Goal: Transaction & Acquisition: Purchase product/service

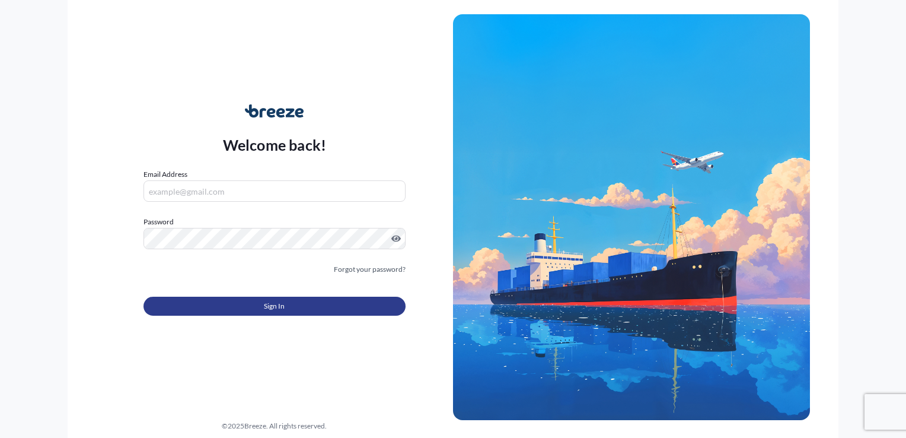
type input "[EMAIL_ADDRESS][DOMAIN_NAME]"
click at [257, 309] on button "Sign In" at bounding box center [274, 305] width 262 height 19
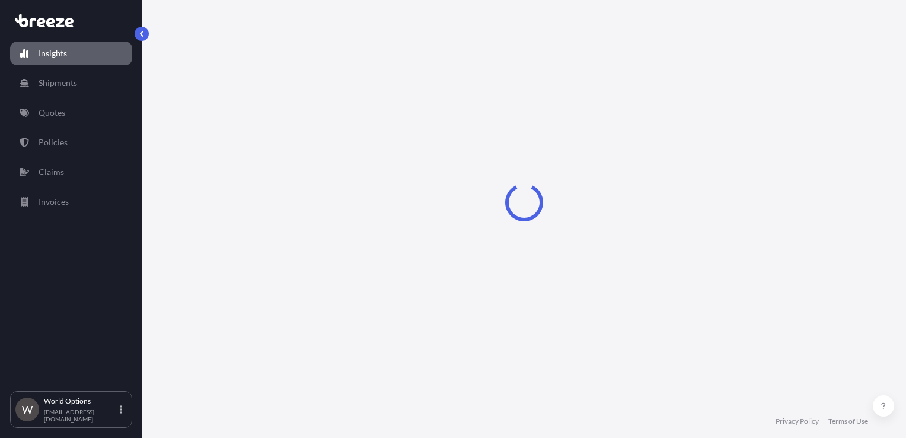
select select "2025"
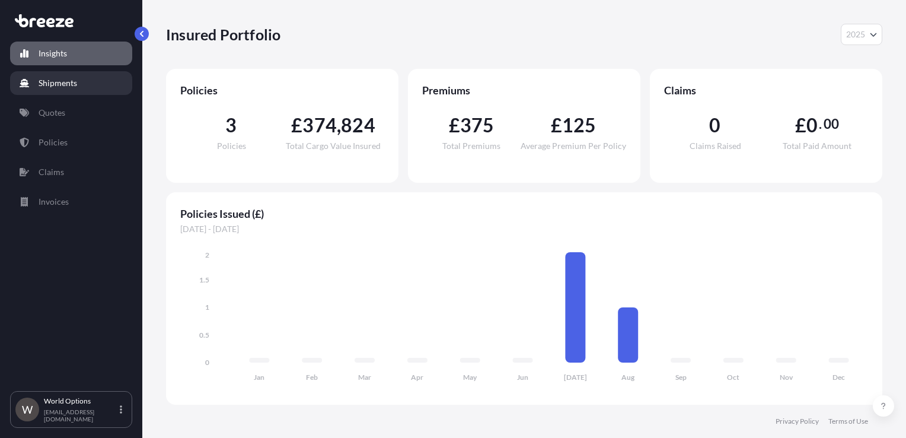
click at [75, 78] on p "Shipments" at bounding box center [58, 83] width 39 height 12
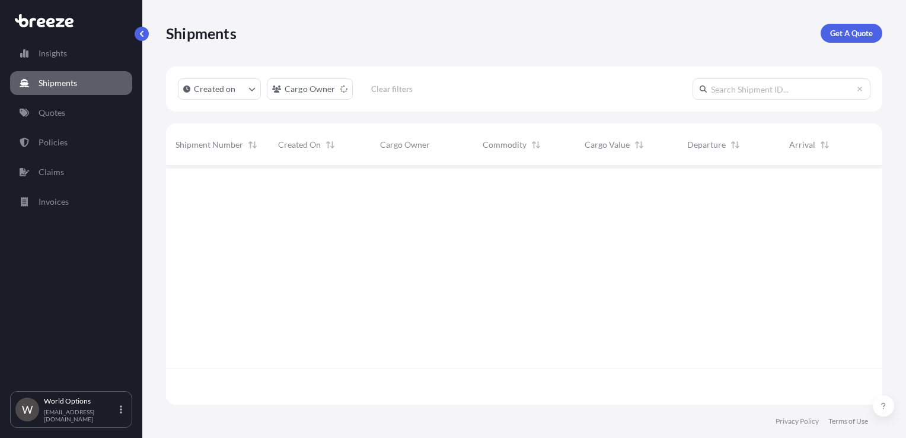
scroll to position [272, 707]
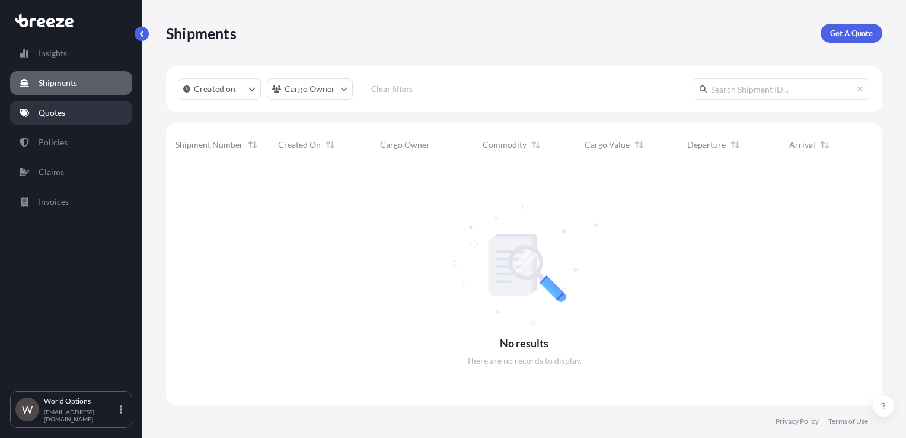
click at [69, 110] on link "Quotes" at bounding box center [71, 113] width 122 height 24
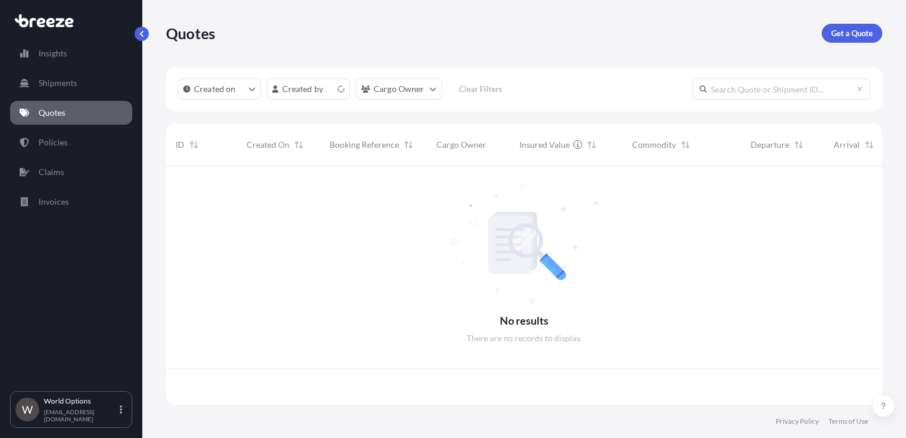
scroll to position [236, 707]
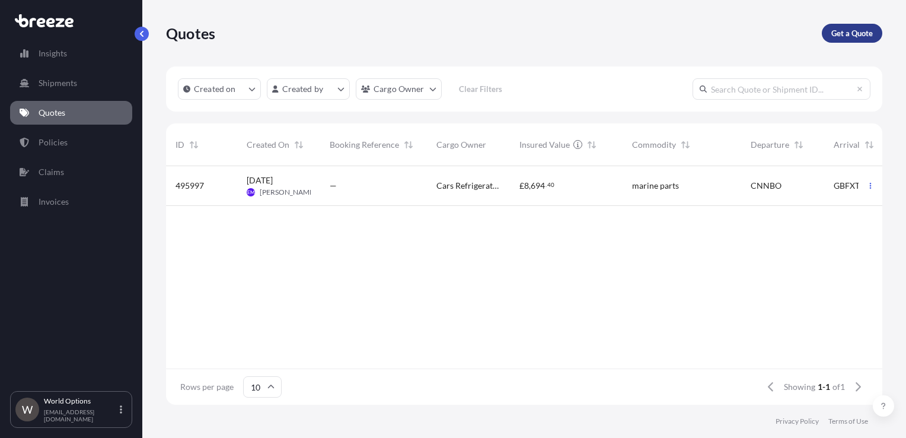
click at [845, 35] on p "Get a Quote" at bounding box center [851, 33] width 41 height 12
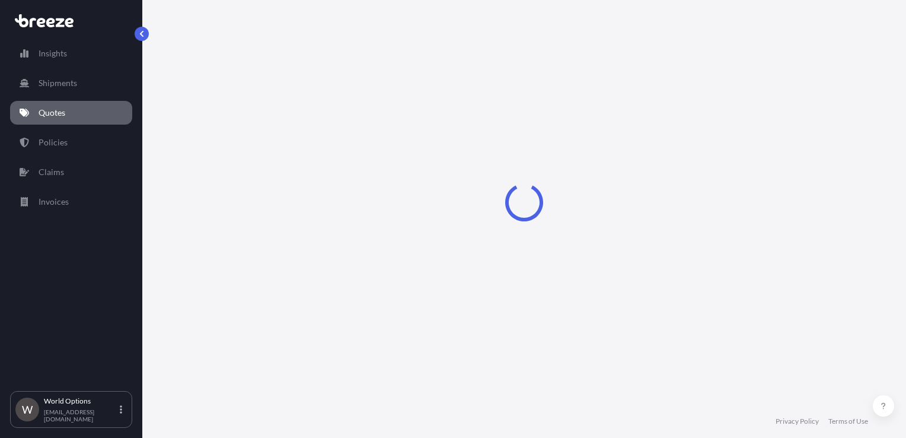
select select "Sea"
select select "1"
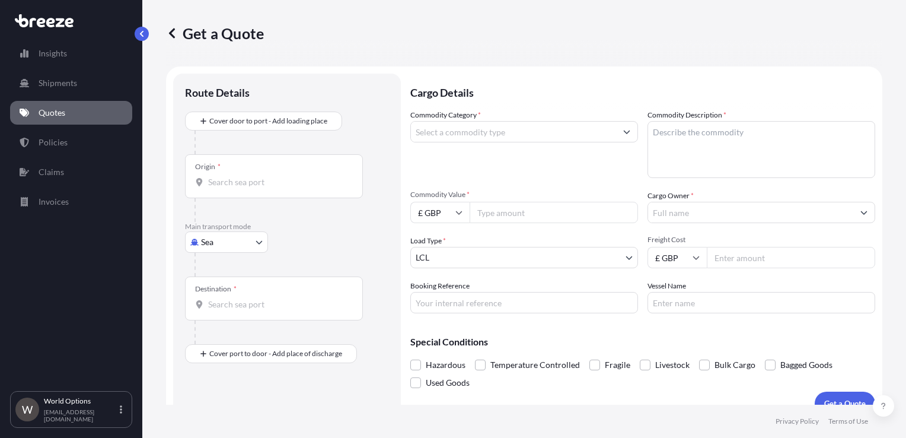
scroll to position [17, 0]
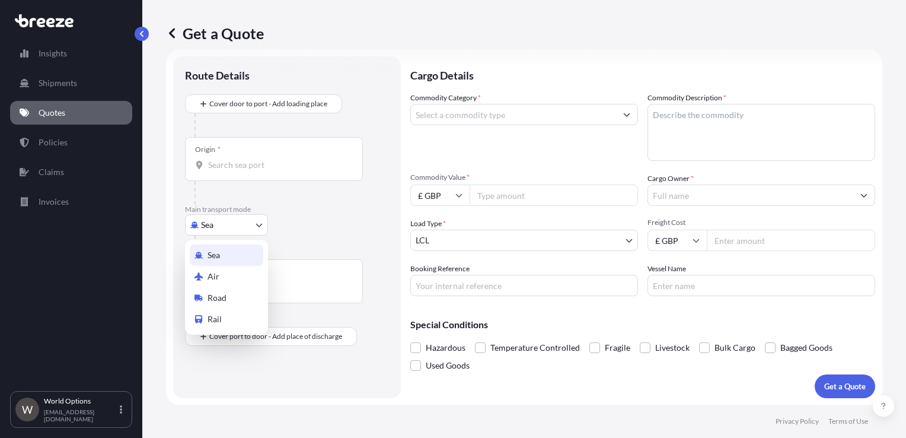
click at [237, 222] on body "Insights Shipments Quotes Policies Claims Invoices W World Options [EMAIL_ADDRE…" at bounding box center [453, 219] width 906 height 438
click at [225, 270] on div "Air" at bounding box center [227, 276] width 74 height 21
select select "Air"
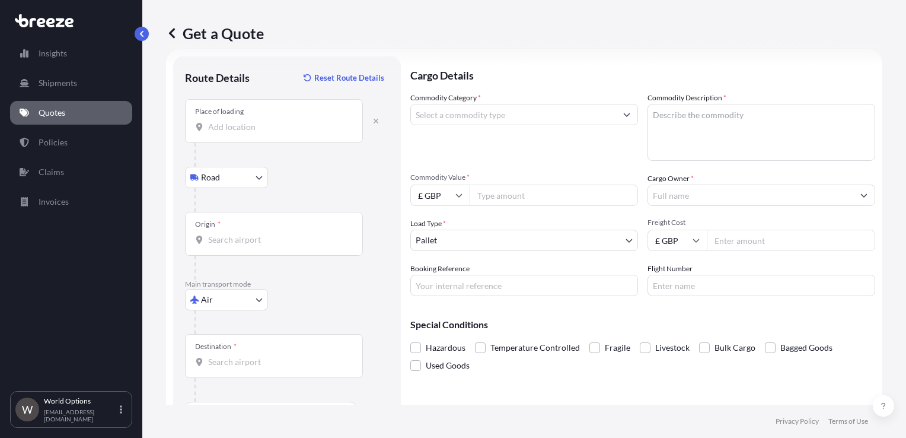
click at [226, 121] on input "Place of loading" at bounding box center [278, 127] width 140 height 12
paste input "71088"
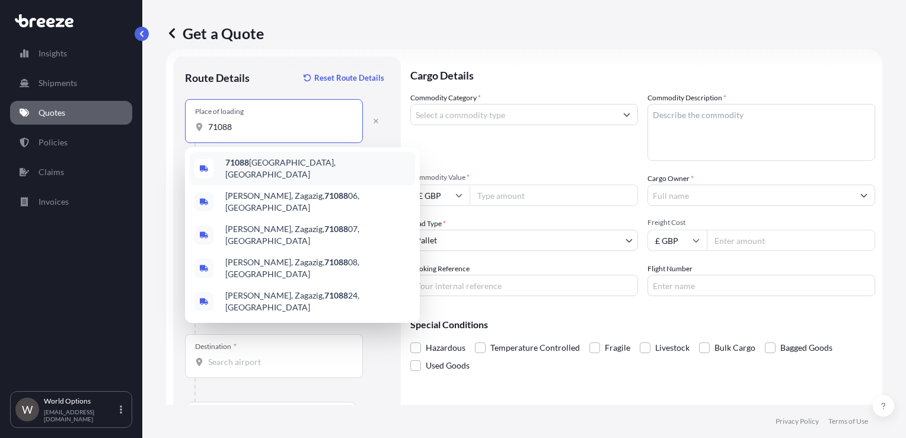
click at [257, 162] on span "71088 [GEOGRAPHIC_DATA], [GEOGRAPHIC_DATA]" at bounding box center [317, 169] width 185 height 24
type input "71088 [GEOGRAPHIC_DATA], [GEOGRAPHIC_DATA]"
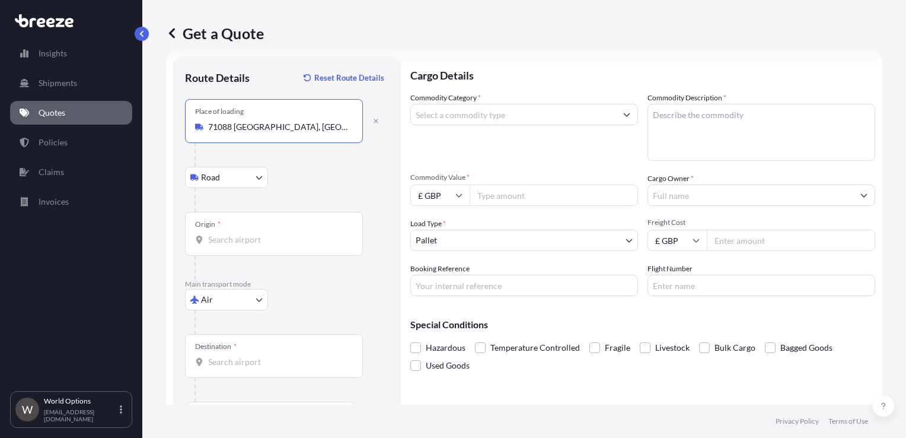
click at [462, 192] on icon at bounding box center [458, 194] width 7 height 7
click at [441, 224] on div "€ EUR" at bounding box center [440, 227] width 50 height 23
type input "€ EUR"
click at [237, 236] on input "Origin *" at bounding box center [278, 240] width 140 height 12
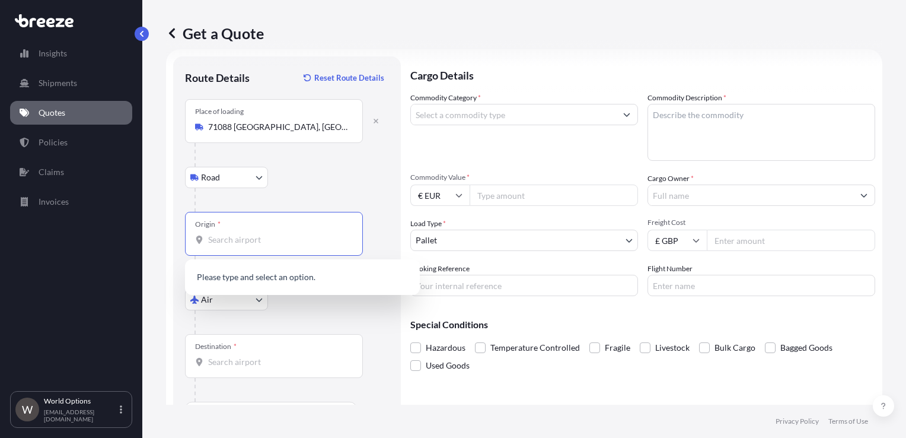
click at [221, 239] on input "Origin * Please select an origin" at bounding box center [278, 240] width 140 height 12
type input "m"
type input "G"
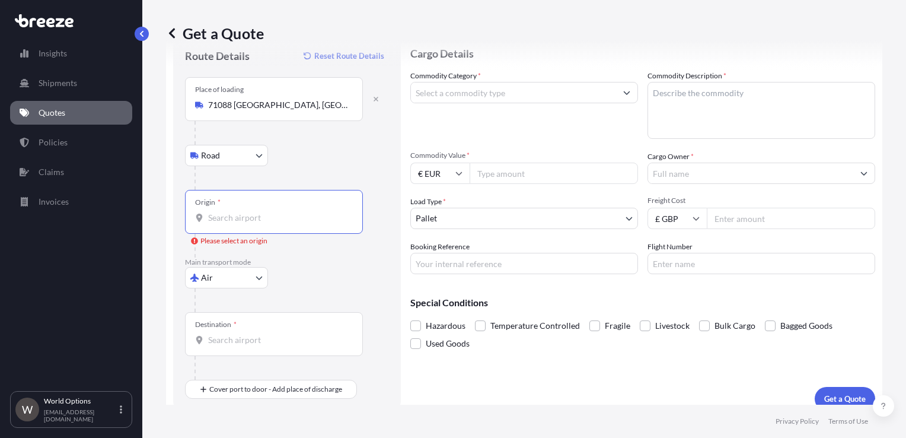
scroll to position [51, 0]
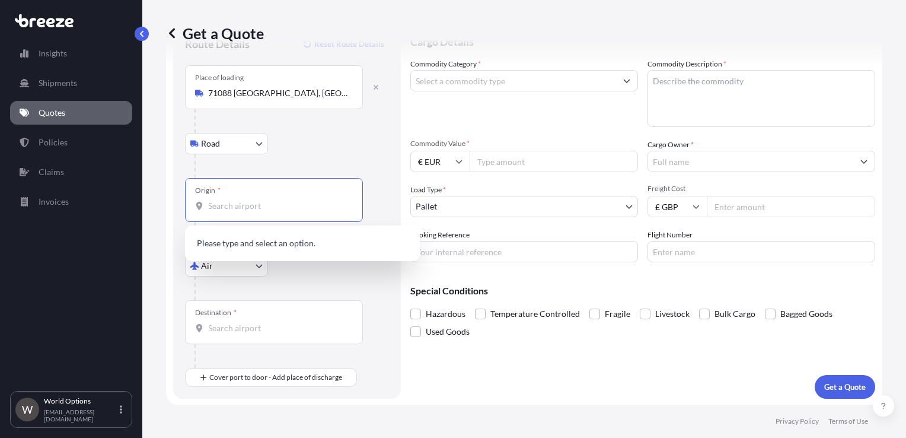
paste input "[GEOGRAPHIC_DATA]"
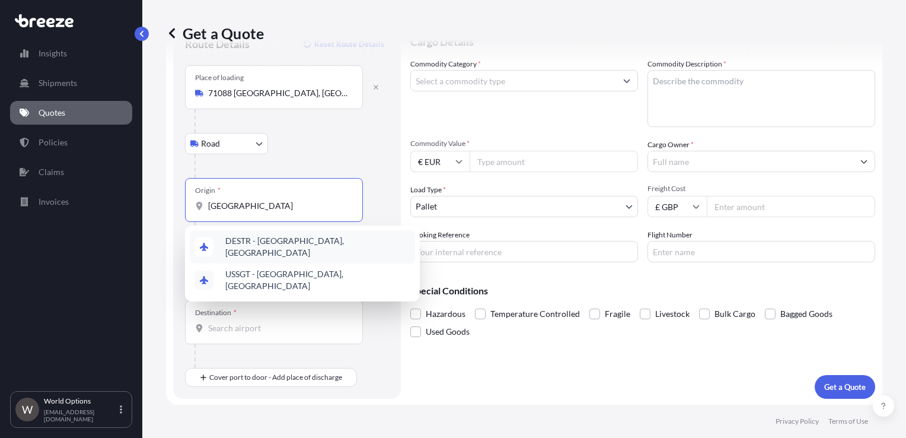
click at [308, 241] on span "DESTR - [GEOGRAPHIC_DATA], [GEOGRAPHIC_DATA]" at bounding box center [317, 247] width 185 height 24
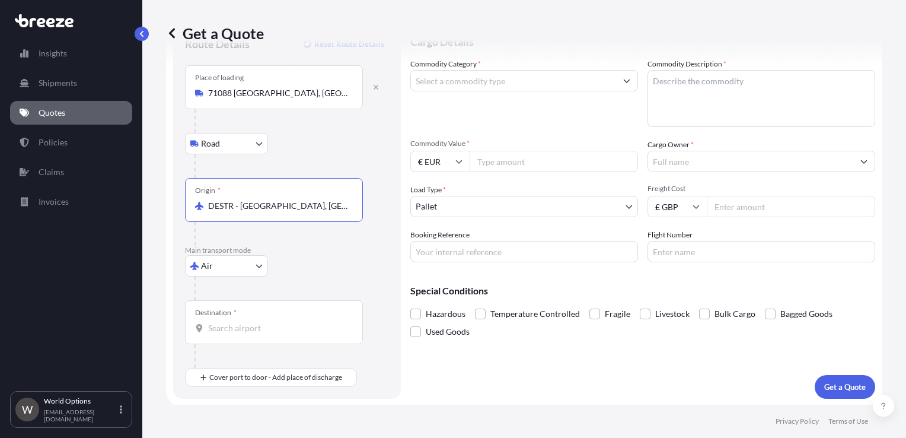
type input "DESTR - [GEOGRAPHIC_DATA], [GEOGRAPHIC_DATA]"
click at [239, 327] on input "Destination *" at bounding box center [278, 328] width 140 height 12
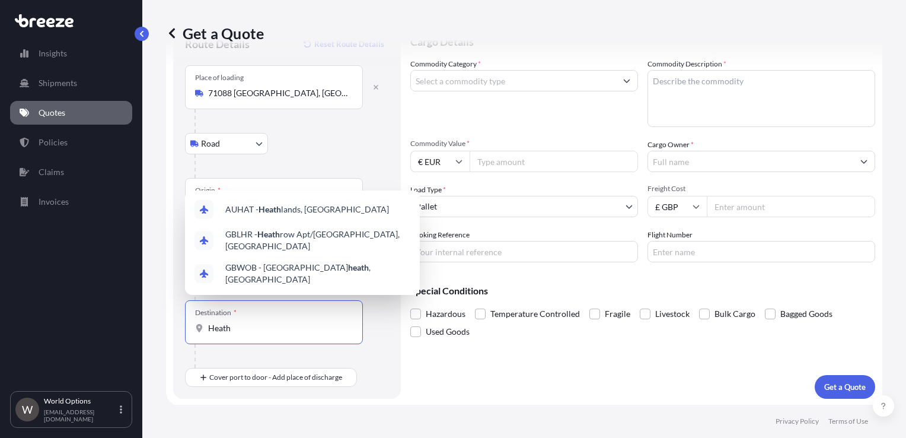
type input "Heath"
click at [223, 186] on div "Origin * DESTR - [GEOGRAPHIC_DATA], [GEOGRAPHIC_DATA]" at bounding box center [274, 200] width 178 height 44
click at [223, 200] on input "DESTR - [GEOGRAPHIC_DATA], [GEOGRAPHIC_DATA]" at bounding box center [278, 206] width 140 height 12
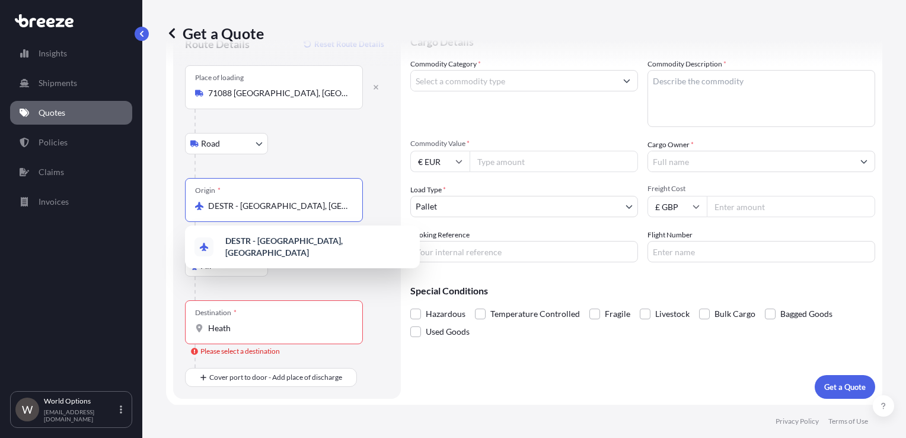
click at [223, 203] on input "DESTR - [GEOGRAPHIC_DATA], [GEOGRAPHIC_DATA]" at bounding box center [278, 206] width 140 height 12
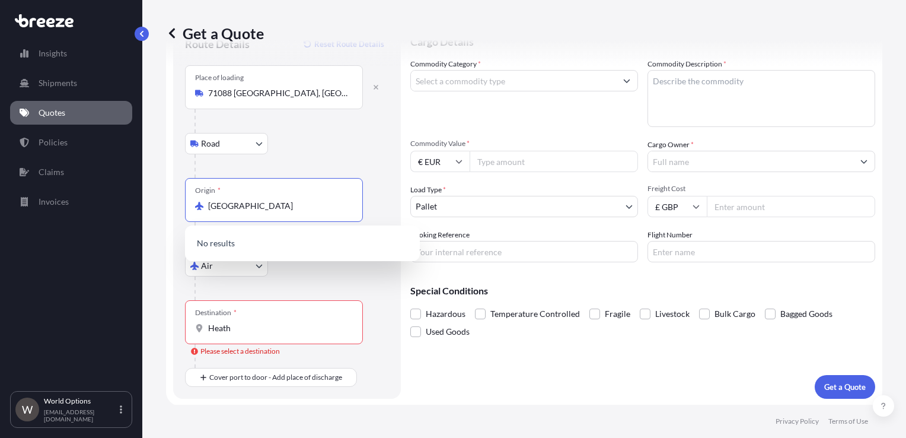
click at [232, 207] on input "[GEOGRAPHIC_DATA]" at bounding box center [278, 206] width 140 height 12
click at [235, 98] on div "Place of loading 71088 [GEOGRAPHIC_DATA], [GEOGRAPHIC_DATA]" at bounding box center [274, 87] width 178 height 44
click at [235, 98] on input "71088 [GEOGRAPHIC_DATA], [GEOGRAPHIC_DATA]" at bounding box center [278, 93] width 140 height 12
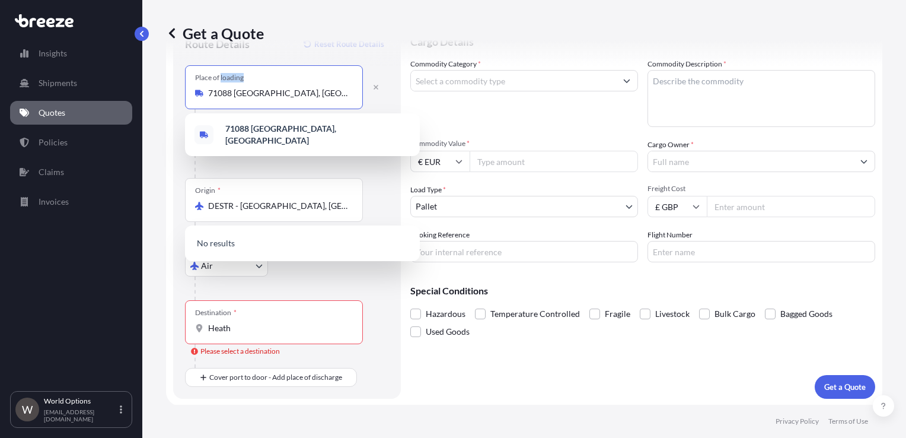
click at [235, 98] on div "Place of loading 71088 [GEOGRAPHIC_DATA], [GEOGRAPHIC_DATA]" at bounding box center [274, 87] width 178 height 44
click at [235, 98] on input "71088 [GEOGRAPHIC_DATA], [GEOGRAPHIC_DATA]" at bounding box center [278, 93] width 140 height 12
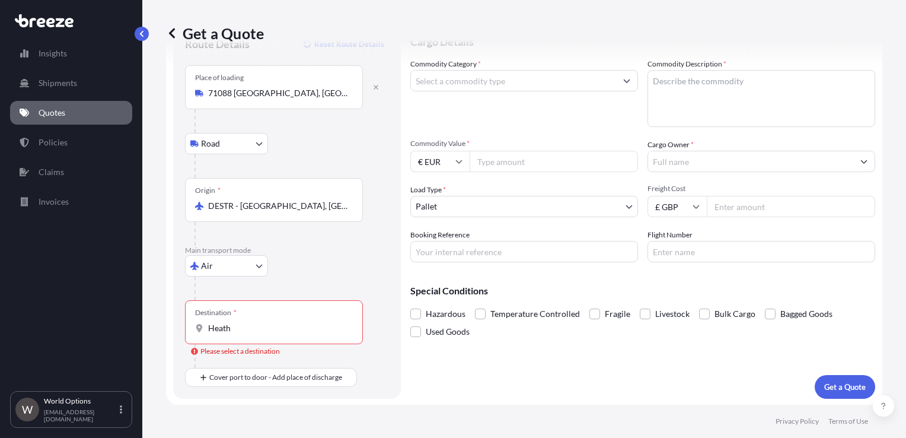
drag, startPoint x: 235, startPoint y: 98, endPoint x: 314, endPoint y: 138, distance: 88.6
click at [314, 136] on div "Road Road Rail" at bounding box center [287, 143] width 204 height 21
click at [270, 203] on input "DESTR - [GEOGRAPHIC_DATA], [GEOGRAPHIC_DATA]" at bounding box center [278, 206] width 140 height 12
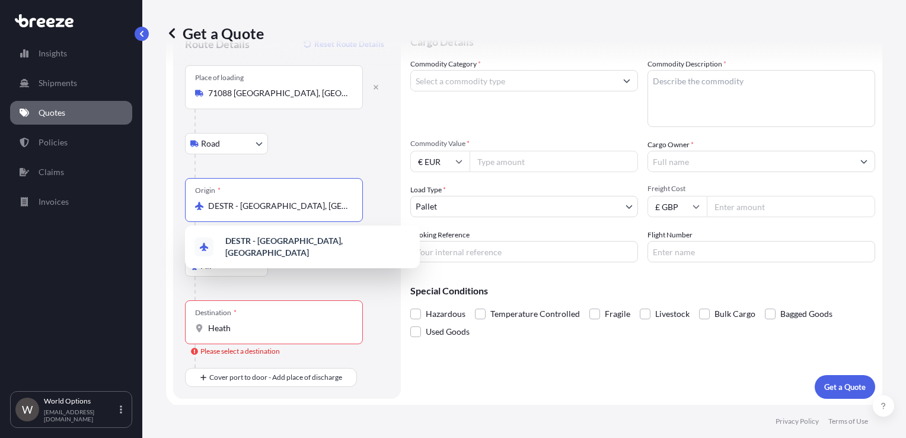
click at [270, 203] on input "DESTR - [GEOGRAPHIC_DATA], [GEOGRAPHIC_DATA]" at bounding box center [278, 206] width 140 height 12
click at [282, 209] on input "DESTR - [GEOGRAPHIC_DATA], [GEOGRAPHIC_DATA]" at bounding box center [278, 206] width 140 height 12
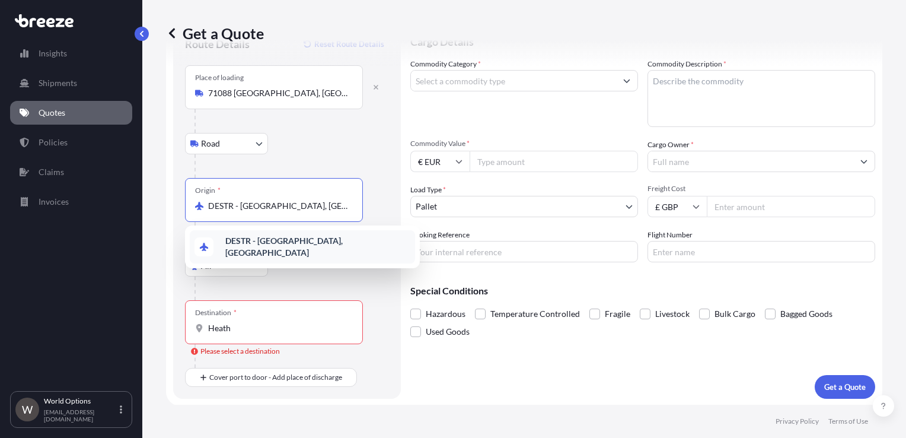
click at [282, 209] on input "DESTR - [GEOGRAPHIC_DATA], [GEOGRAPHIC_DATA]" at bounding box center [278, 206] width 140 height 12
paste input "[GEOGRAPHIC_DATA]"
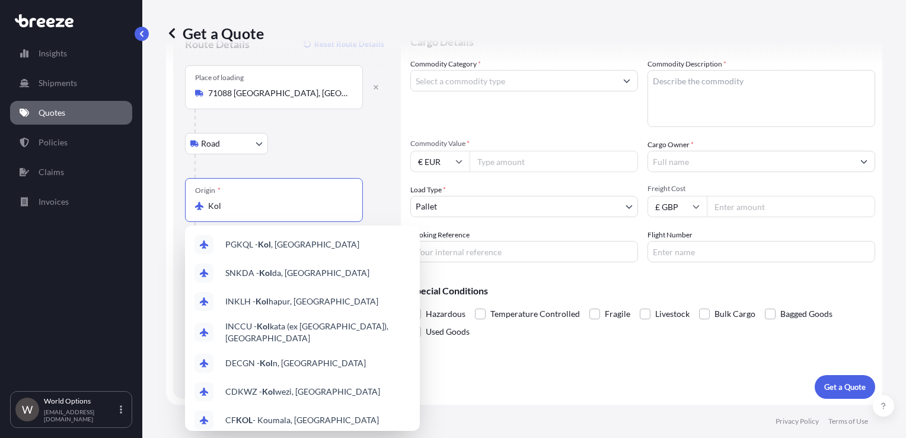
type input "DESTR - [GEOGRAPHIC_DATA], [GEOGRAPHIC_DATA]"
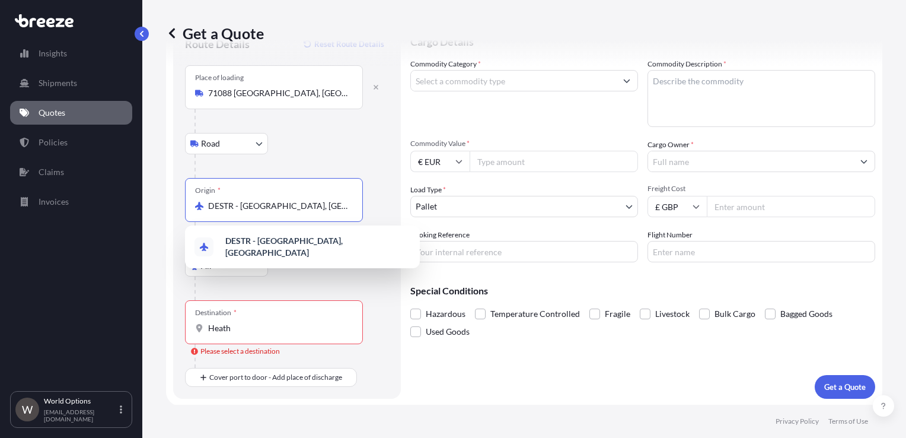
click at [285, 209] on input "DESTR - [GEOGRAPHIC_DATA], [GEOGRAPHIC_DATA]" at bounding box center [278, 206] width 140 height 12
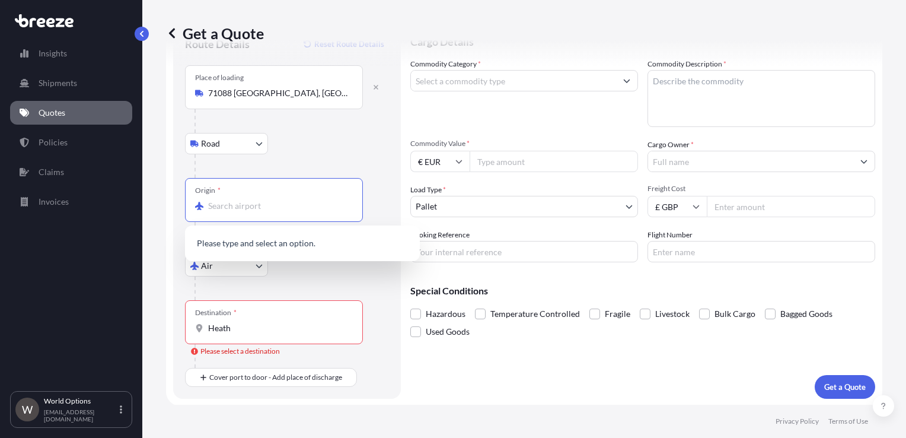
type input "DESTR - [GEOGRAPHIC_DATA], [GEOGRAPHIC_DATA]"
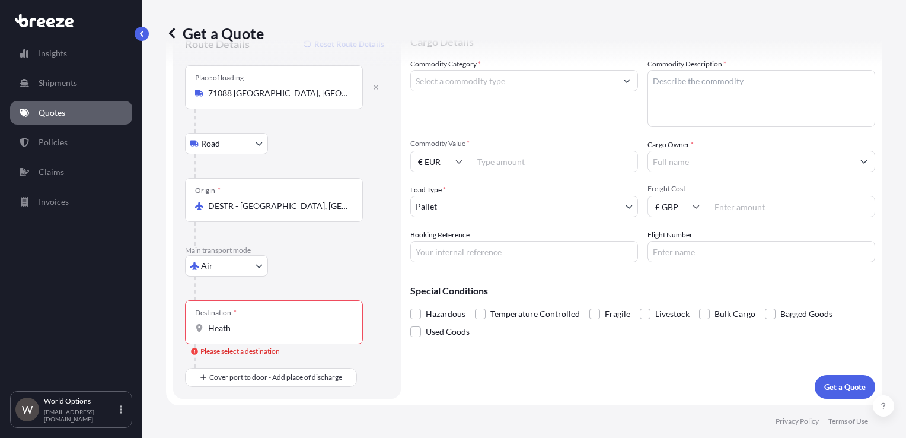
click at [304, 155] on div at bounding box center [291, 166] width 194 height 24
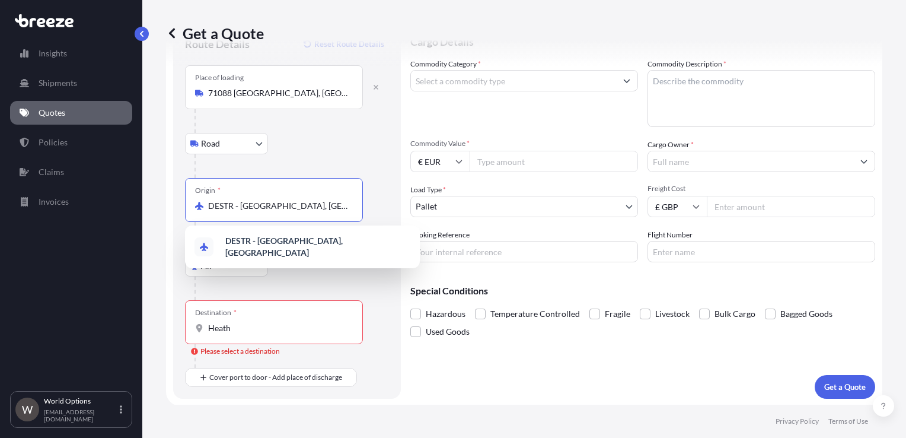
click at [267, 203] on input "DESTR - [GEOGRAPHIC_DATA], [GEOGRAPHIC_DATA]" at bounding box center [278, 206] width 140 height 12
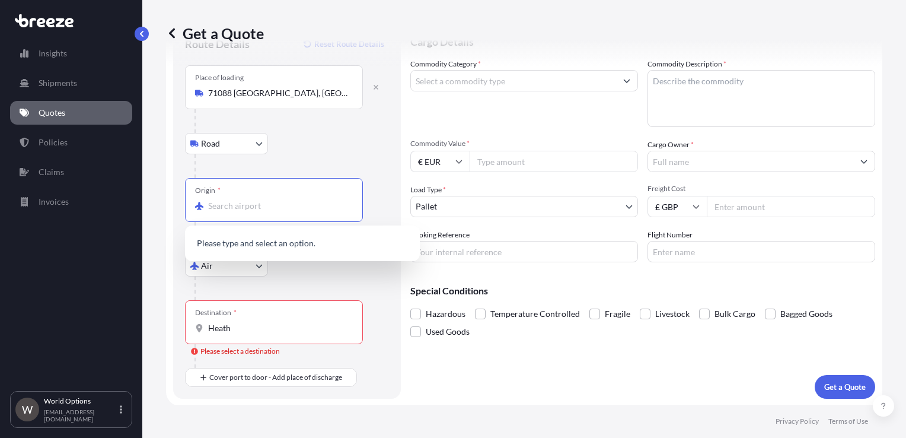
click at [254, 203] on input "Origin *" at bounding box center [278, 206] width 140 height 12
type input "c"
type input "g"
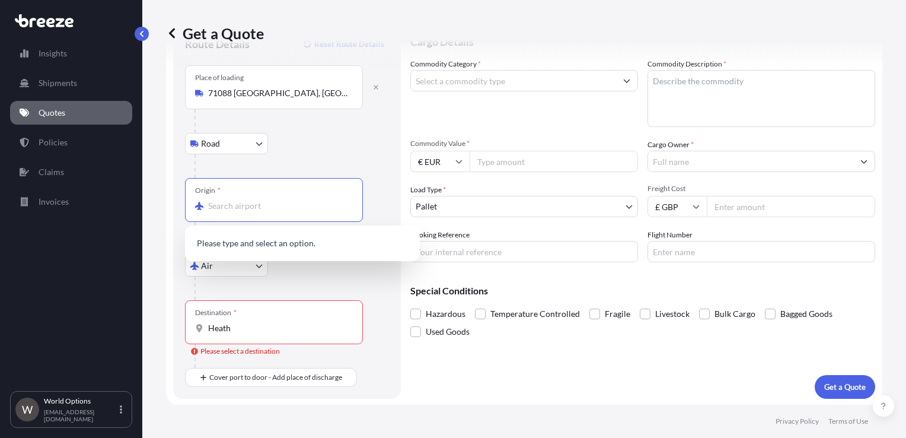
type input "DESTR - [GEOGRAPHIC_DATA], [GEOGRAPHIC_DATA]"
click at [205, 141] on body "0 options available. Insights Shipments Quotes Policies Claims Invoices W World…" at bounding box center [453, 219] width 906 height 438
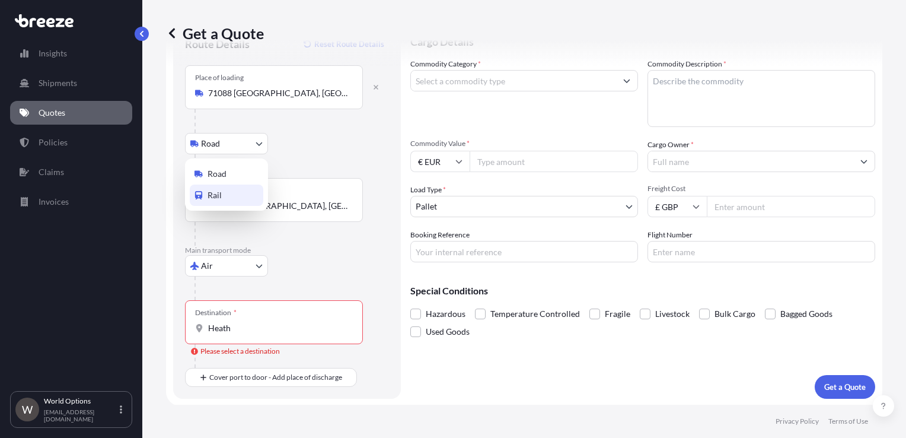
click at [217, 191] on span "Rail" at bounding box center [214, 195] width 14 height 12
click at [224, 143] on body "Insights Shipments Quotes Policies Claims Invoices W World Options [EMAIL_ADDRE…" at bounding box center [453, 219] width 906 height 438
click at [222, 175] on span "Road" at bounding box center [216, 174] width 19 height 12
select select "Road"
click at [242, 206] on input "DESTR - [GEOGRAPHIC_DATA], [GEOGRAPHIC_DATA]" at bounding box center [278, 206] width 140 height 12
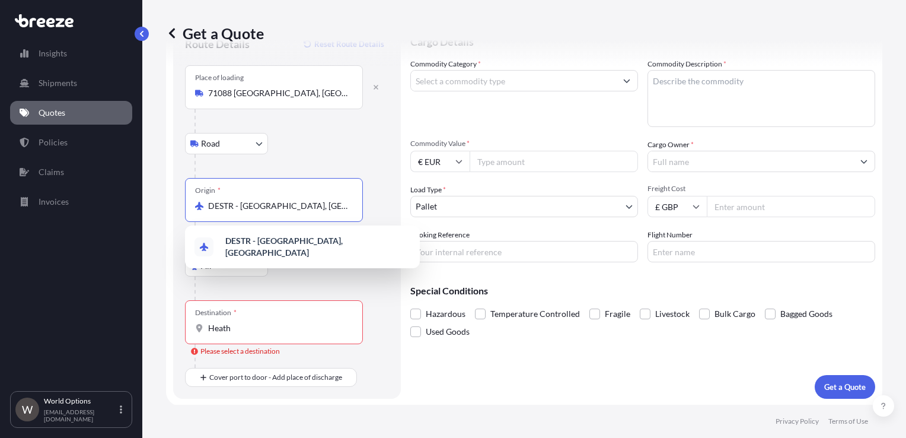
click at [242, 206] on input "DESTR - [GEOGRAPHIC_DATA], [GEOGRAPHIC_DATA]" at bounding box center [278, 206] width 140 height 12
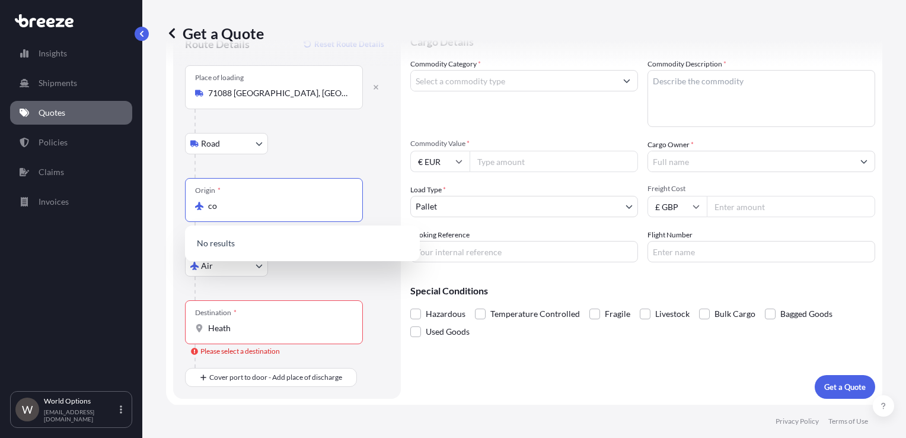
type input "c"
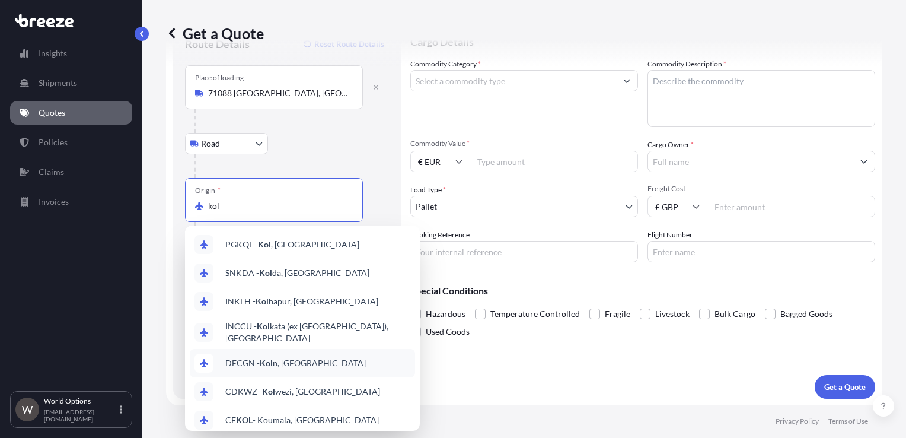
click at [276, 357] on span "DECGN - Kol n, [GEOGRAPHIC_DATA]" at bounding box center [295, 363] width 141 height 12
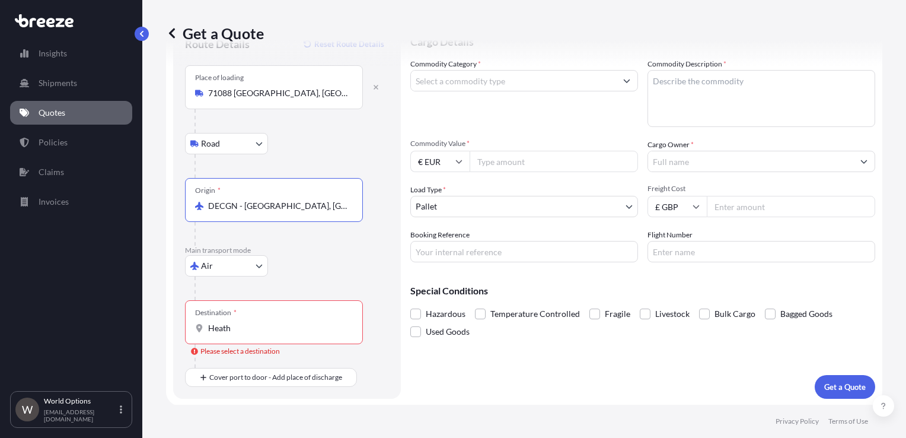
type input "DECGN - [GEOGRAPHIC_DATA], [GEOGRAPHIC_DATA]"
click at [244, 326] on input "Heath" at bounding box center [278, 328] width 140 height 12
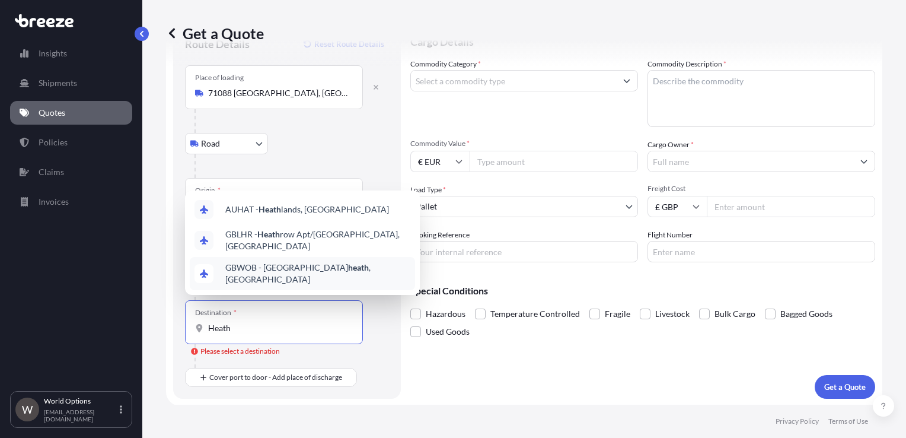
click at [248, 326] on input "Heath" at bounding box center [278, 328] width 140 height 12
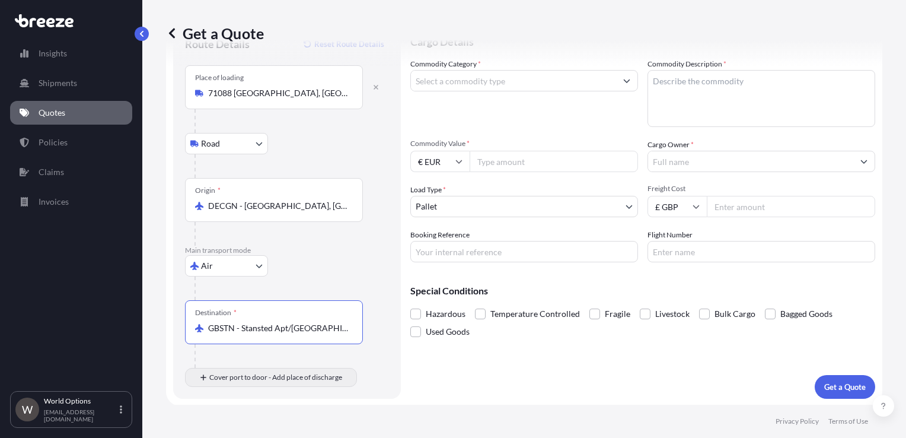
type input "GBSTN - Stansted Apt/[GEOGRAPHIC_DATA], [GEOGRAPHIC_DATA]"
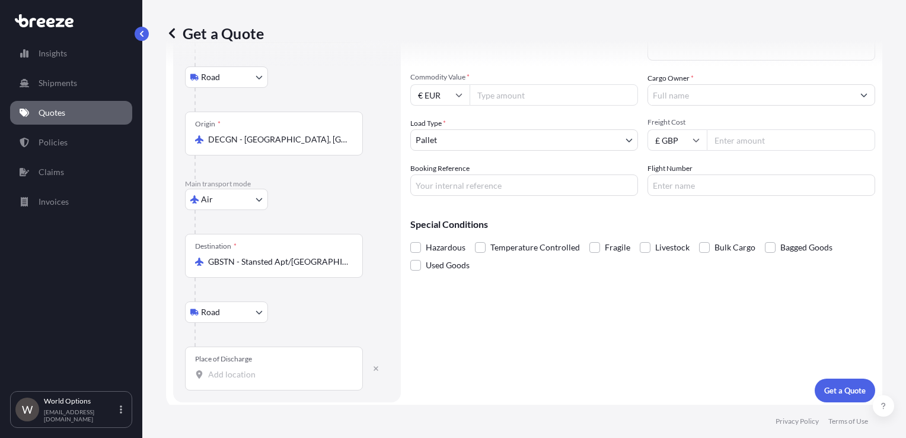
scroll to position [121, 0]
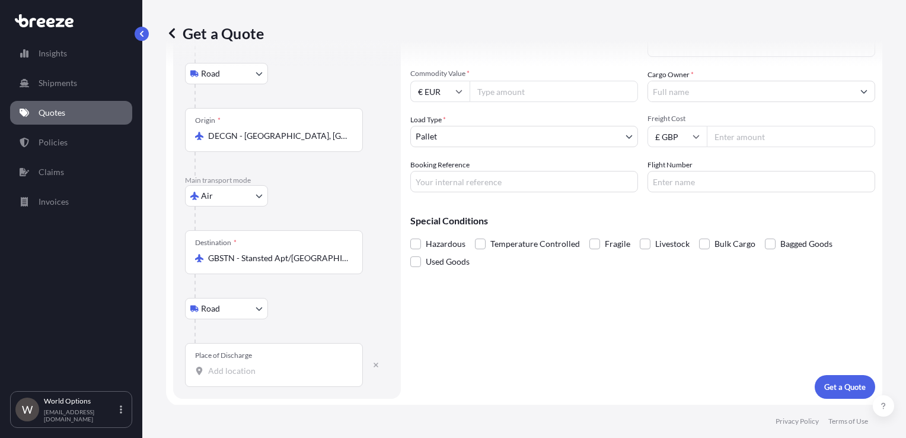
click at [237, 366] on input "Place of Discharge" at bounding box center [278, 371] width 140 height 12
paste input "BB5 5WH"
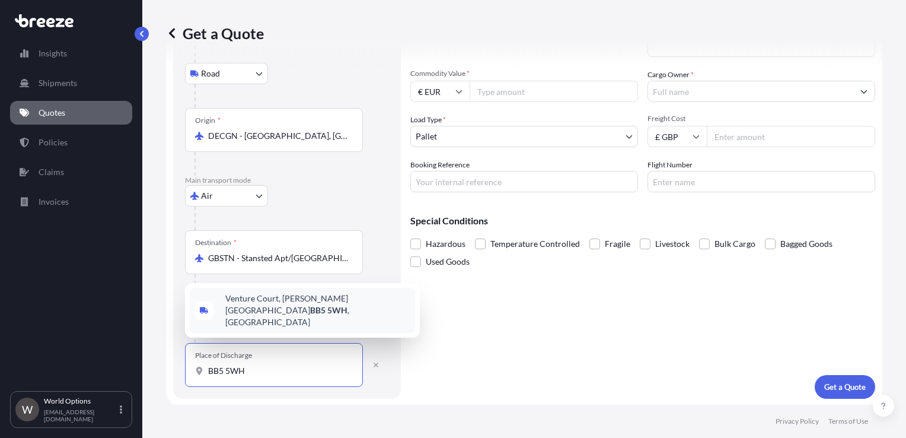
click at [276, 317] on span "[STREET_ADDRESS][PERSON_NAME]" at bounding box center [317, 310] width 185 height 36
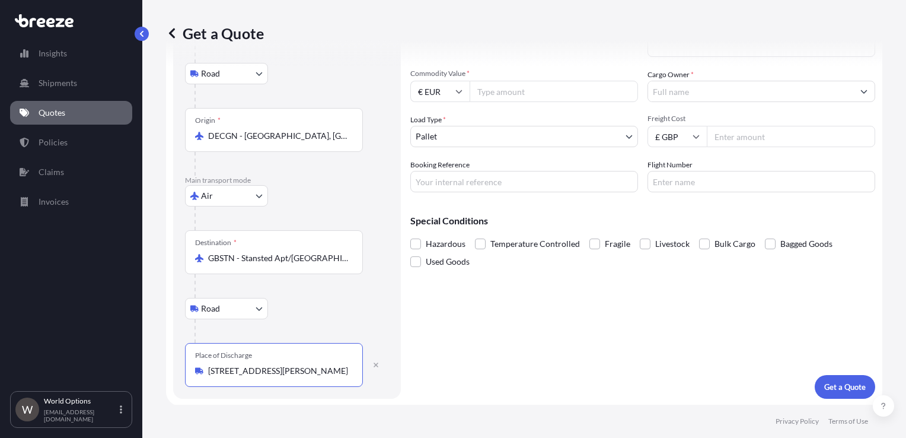
type input "[STREET_ADDRESS][PERSON_NAME]"
click at [518, 100] on input "Commodity Value *" at bounding box center [554, 91] width 168 height 21
click at [491, 94] on input "Commodity Value *" at bounding box center [554, 91] width 168 height 21
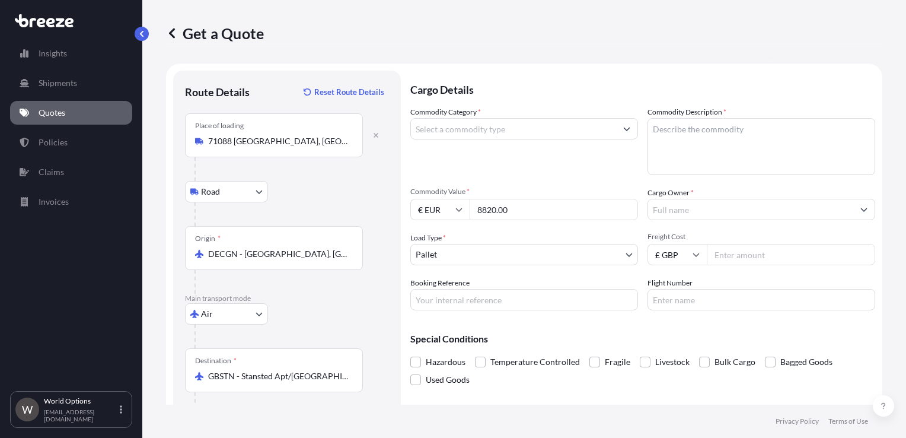
scroll to position [0, 0]
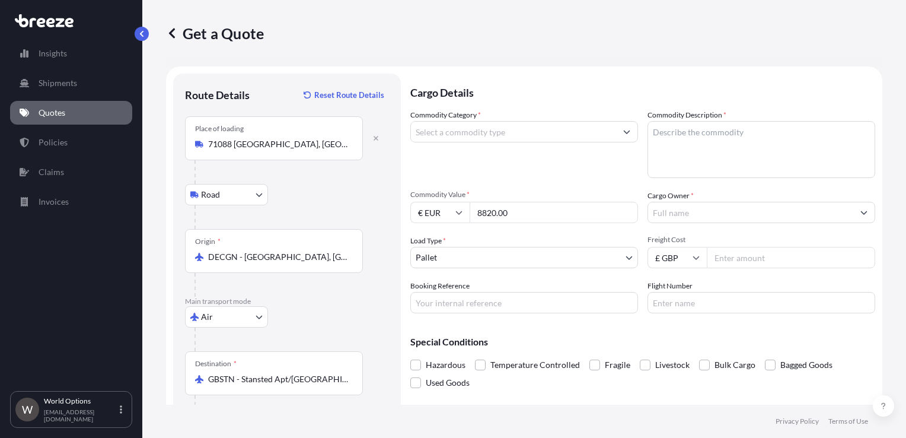
type input "8820.00"
click at [508, 136] on input "Commodity Category *" at bounding box center [513, 131] width 205 height 21
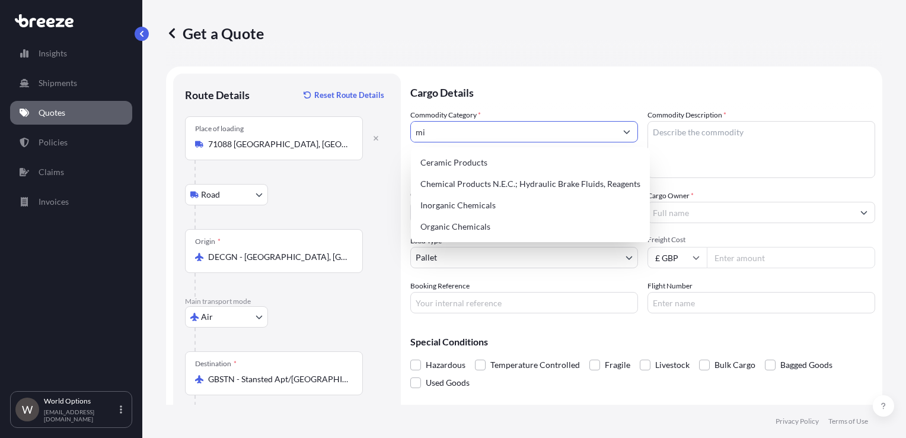
type input "m"
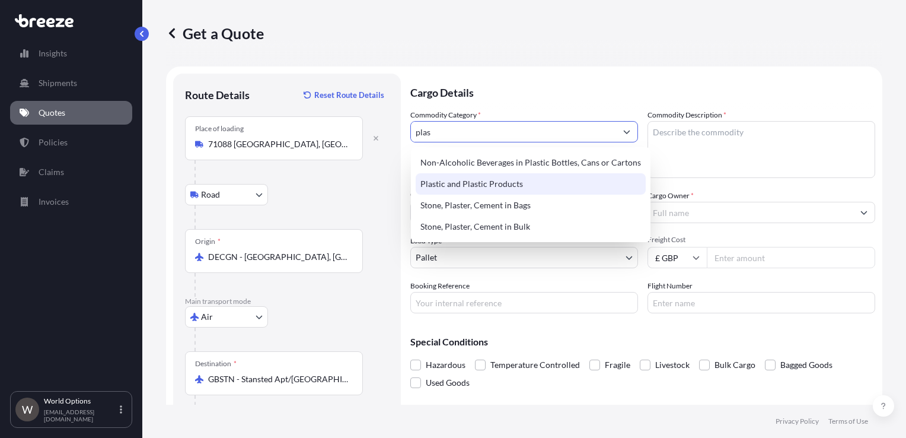
click at [445, 184] on div "Plastic and Plastic Products" at bounding box center [531, 183] width 230 height 21
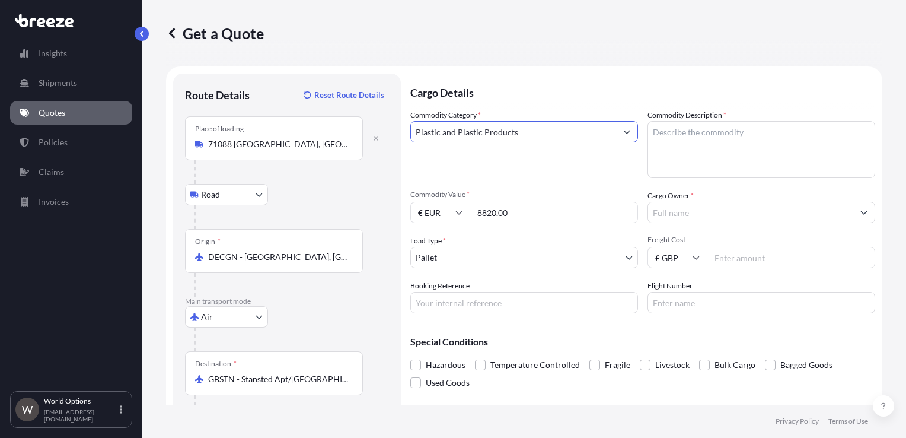
type input "Plastic and Plastic Products"
click at [704, 127] on textarea "Commodity Description *" at bounding box center [761, 149] width 228 height 57
paste textarea "39191015"
type textarea "39191015 microplast"
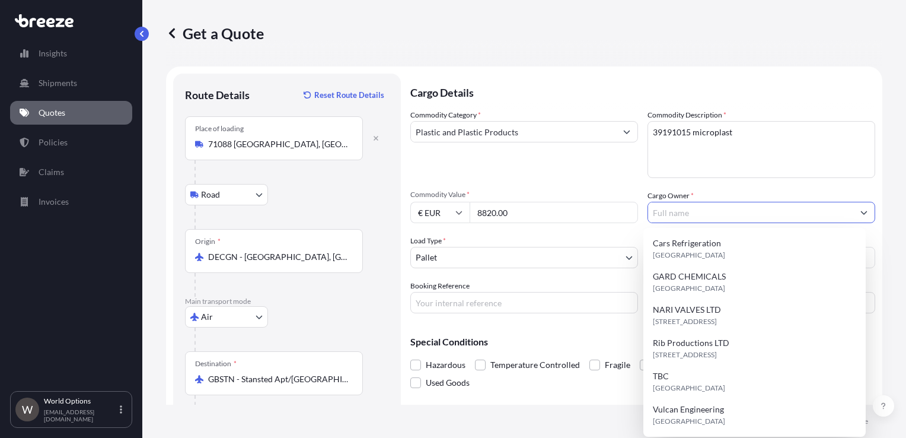
click at [696, 205] on input "Cargo Owner *" at bounding box center [750, 212] width 205 height 21
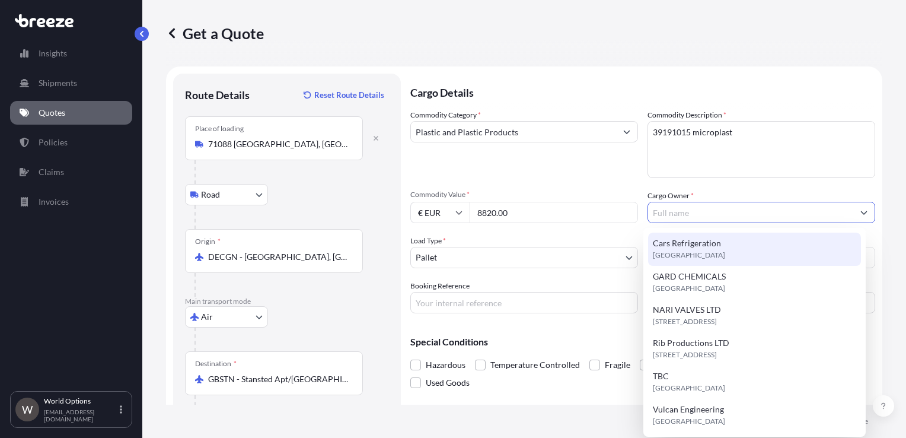
paste input "Ketso Ltd"
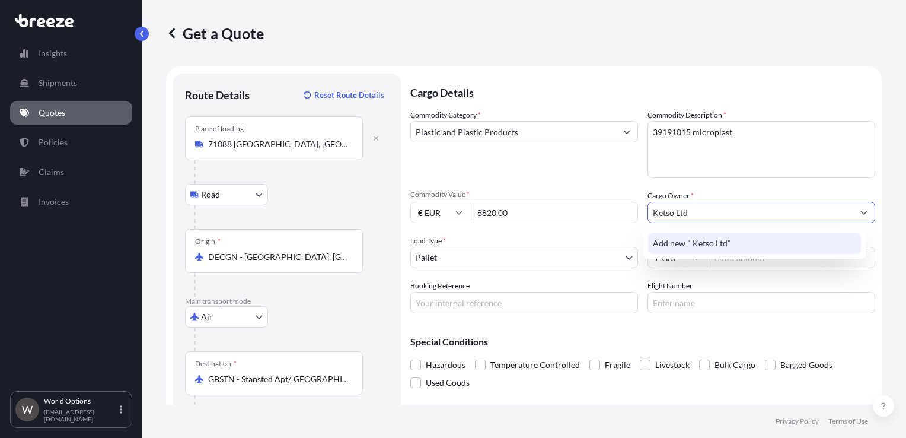
click at [684, 241] on span "Add new " Ketso Ltd"" at bounding box center [692, 243] width 78 height 12
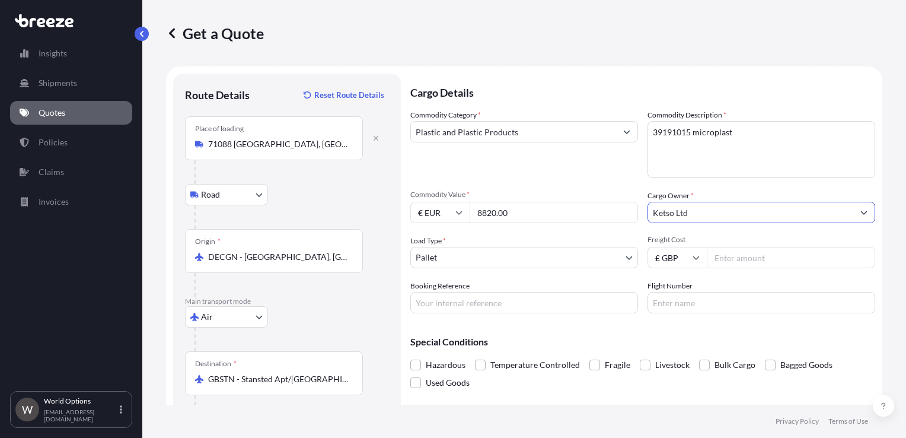
type input "Ketso Ltd"
click at [746, 253] on input "Freight Cost" at bounding box center [791, 257] width 168 height 21
type input "336"
paste input "884074407105"
click at [477, 303] on input "Booking Reference" at bounding box center [524, 302] width 228 height 21
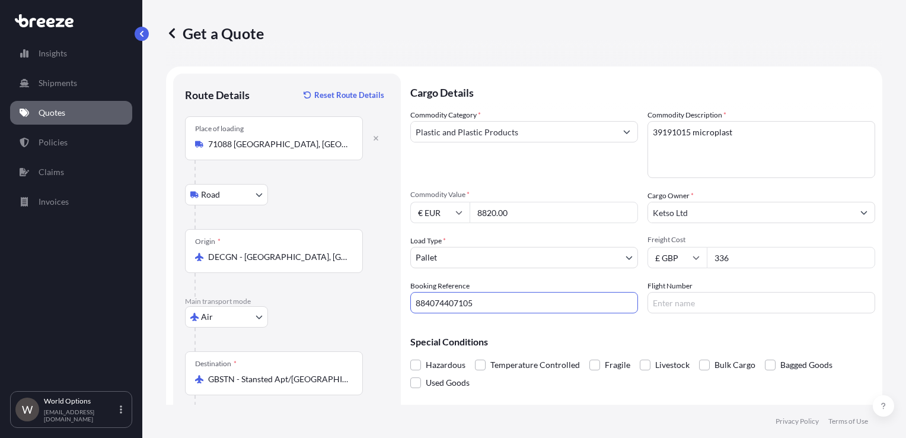
type input "884074407105"
click at [694, 132] on textarea "39191015 microplast" at bounding box center [761, 149] width 228 height 57
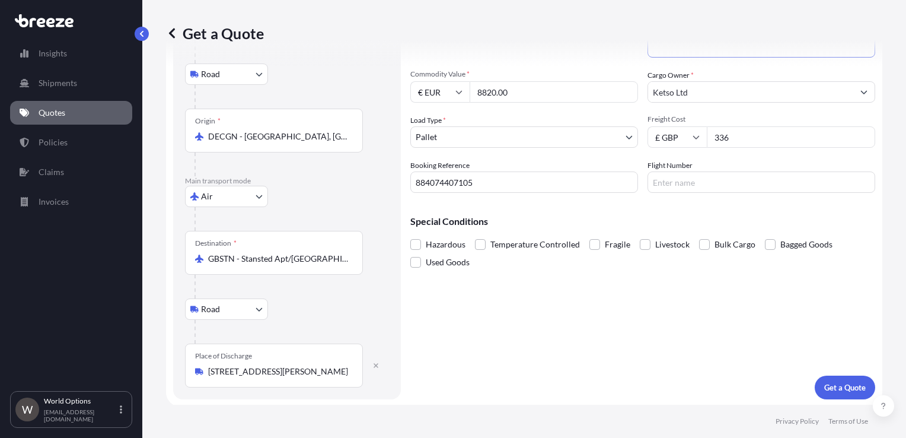
scroll to position [121, 0]
type textarea "39191015 Microplast"
click at [835, 388] on p "Get a Quote" at bounding box center [844, 387] width 41 height 12
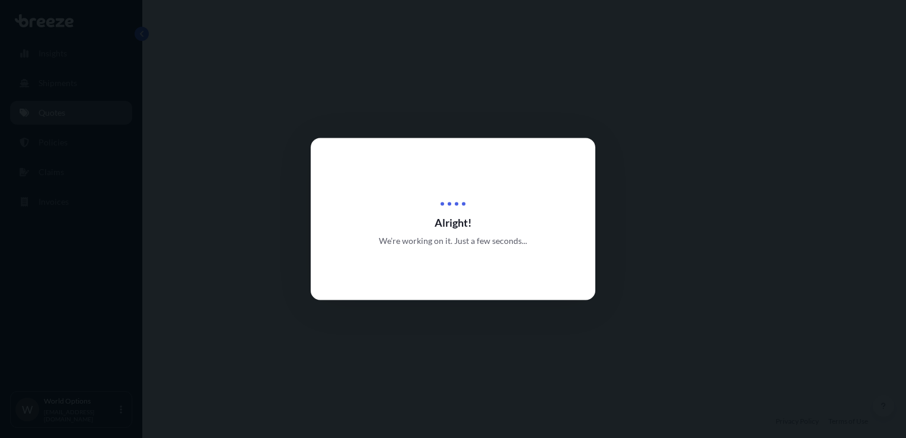
select select "Road"
select select "Air"
select select "Road"
select select "1"
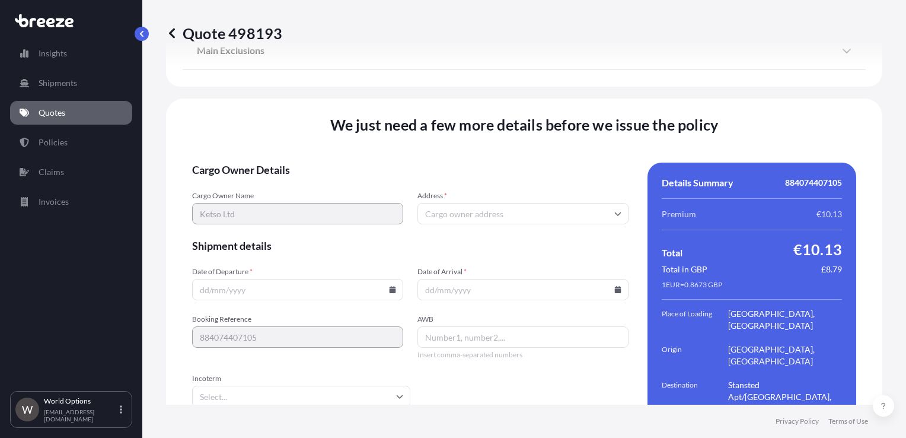
scroll to position [1688, 0]
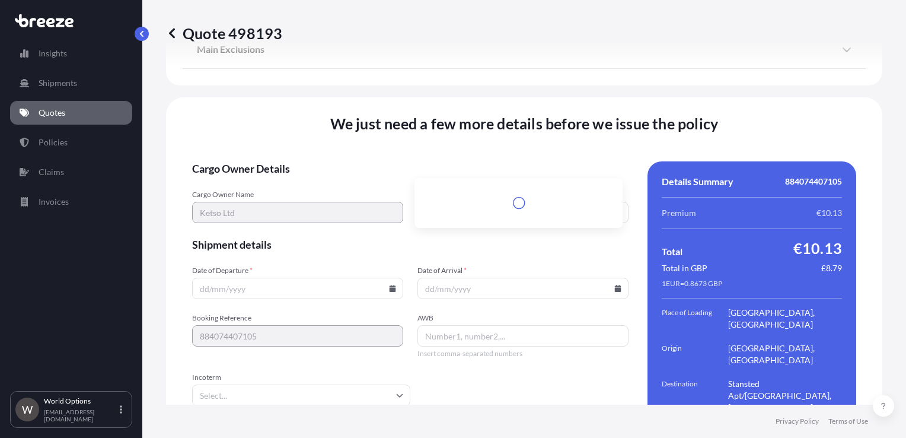
click at [465, 202] on input "Address *" at bounding box center [522, 212] width 211 height 21
click at [401, 186] on form "Cargo Owner Details Cargo Owner Name Ketso Ltd Address * Please type and select…" at bounding box center [410, 329] width 436 height 337
click at [389, 285] on icon at bounding box center [392, 288] width 7 height 7
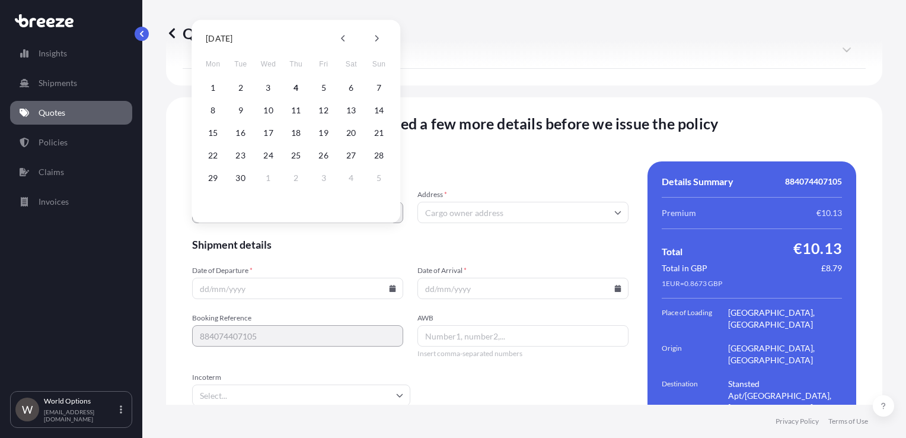
click at [598, 114] on span "We just need a few more details before we issue the policy" at bounding box center [524, 123] width 388 height 19
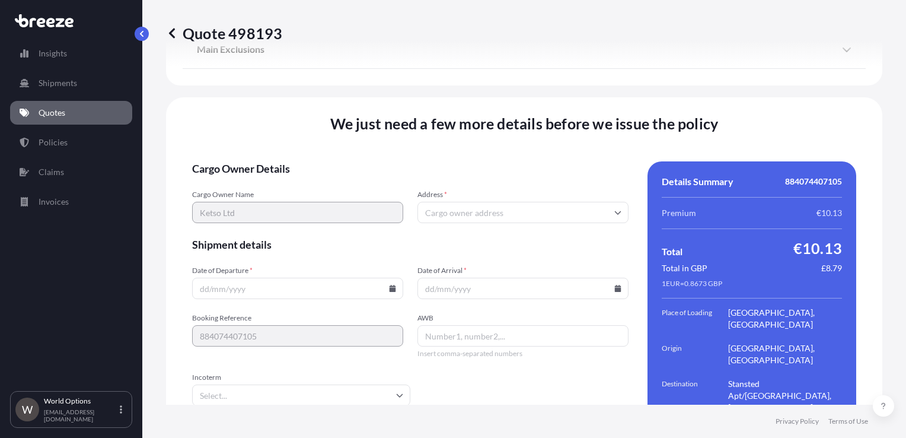
click at [392, 285] on icon at bounding box center [393, 288] width 7 height 7
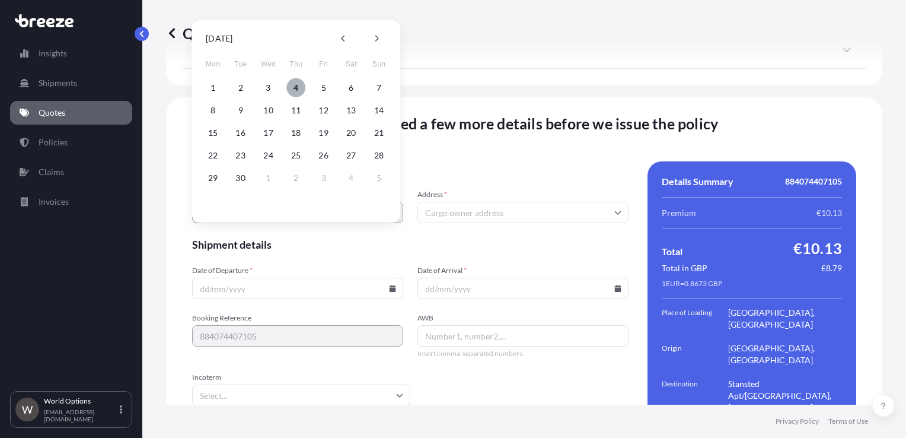
click at [296, 82] on button "4" at bounding box center [295, 87] width 19 height 19
type input "[DATE]"
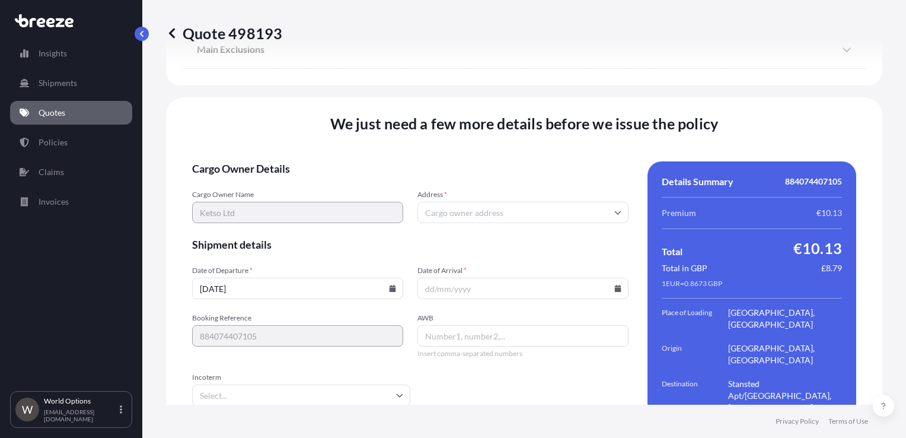
click at [615, 285] on icon at bounding box center [618, 288] width 7 height 7
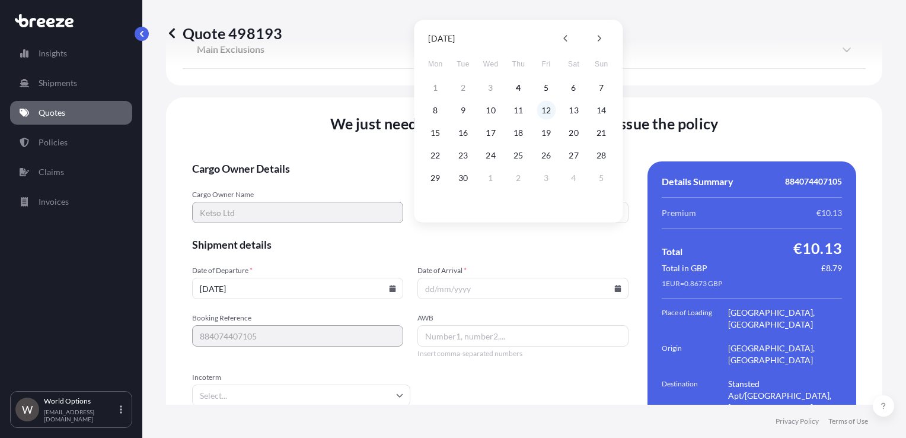
click at [546, 109] on button "12" at bounding box center [546, 110] width 19 height 19
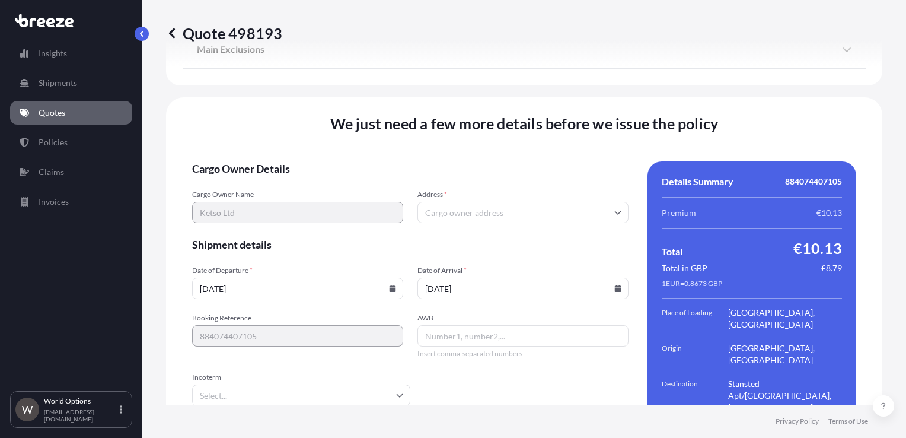
type input "[DATE]"
click at [237, 384] on input "Incoterm" at bounding box center [301, 394] width 218 height 21
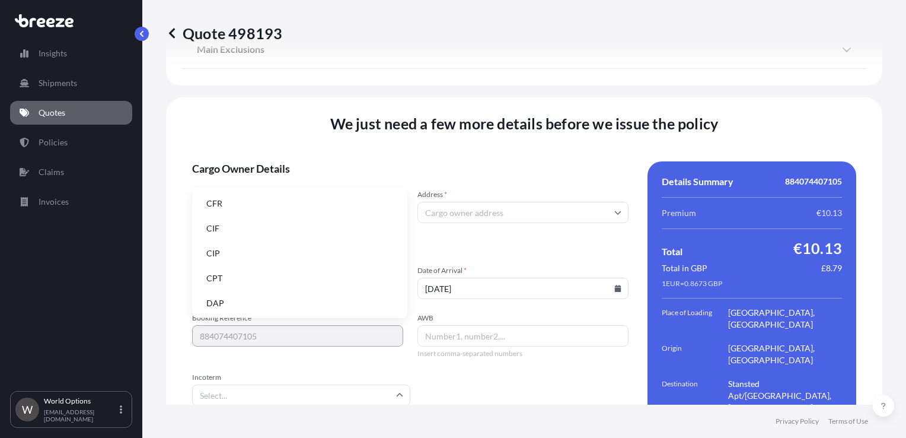
click at [236, 298] on li "DAP" at bounding box center [300, 303] width 206 height 23
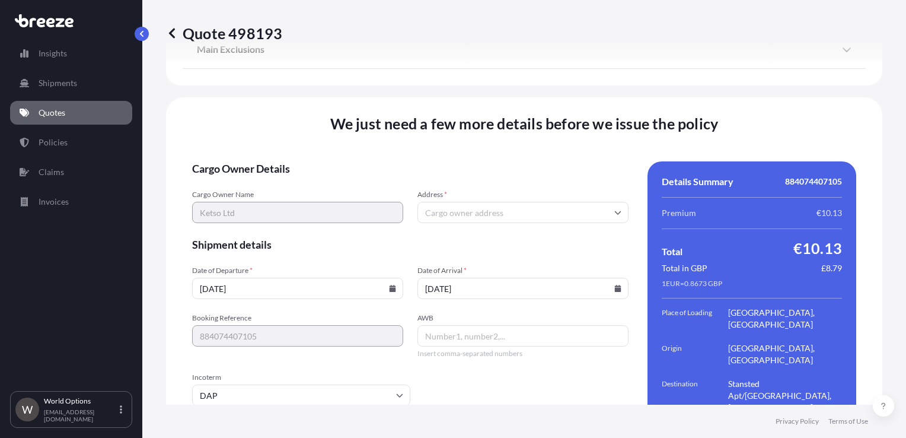
click at [449, 202] on input "Address *" at bounding box center [522, 212] width 211 height 21
click at [396, 215] on form "Cargo Owner Details Cargo Owner Name Ketso Ltd Address * Shipment details Date …" at bounding box center [410, 329] width 436 height 337
click at [494, 202] on input "Address *" at bounding box center [522, 212] width 211 height 21
paste input "[STREET_ADDRESS]"
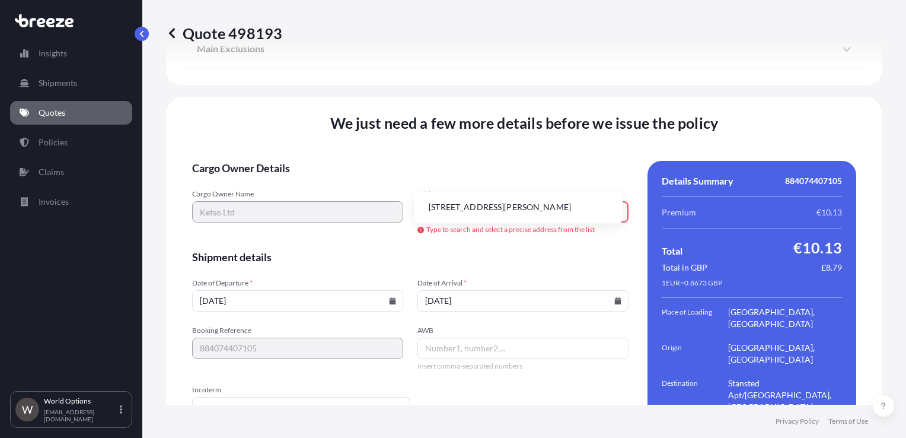
click at [494, 206] on li "[STREET_ADDRESS][PERSON_NAME]" at bounding box center [518, 207] width 199 height 23
type input "[STREET_ADDRESS][PERSON_NAME][PERSON_NAME]"
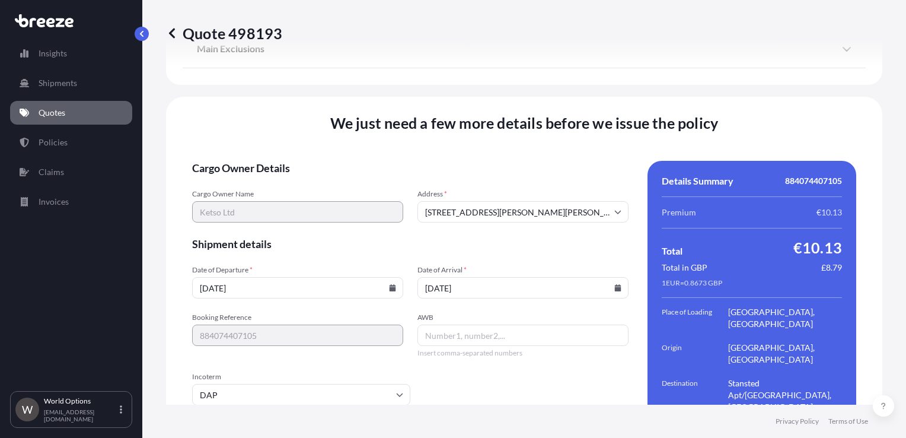
scroll to position [1688, 0]
click at [427, 202] on input "[STREET_ADDRESS][PERSON_NAME][PERSON_NAME]" at bounding box center [522, 212] width 211 height 21
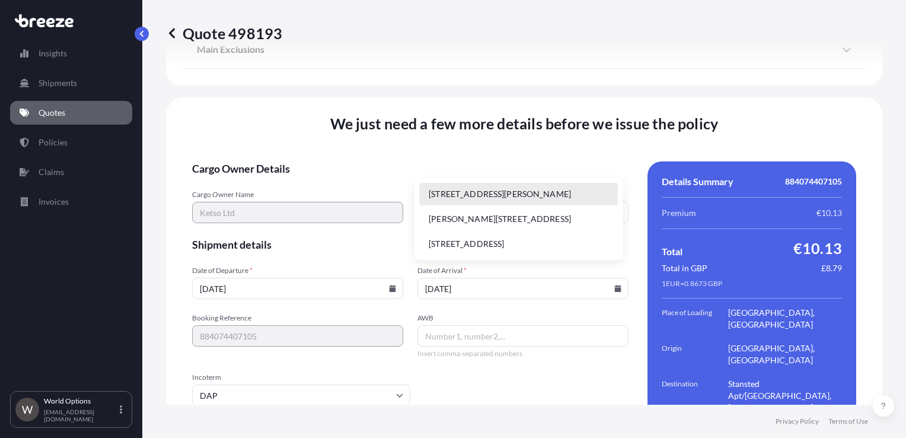
click at [408, 209] on form "Cargo Owner Details Cargo Owner Name Ketso Ltd Address * [STREET_ADDRESS][PERSO…" at bounding box center [410, 329] width 436 height 337
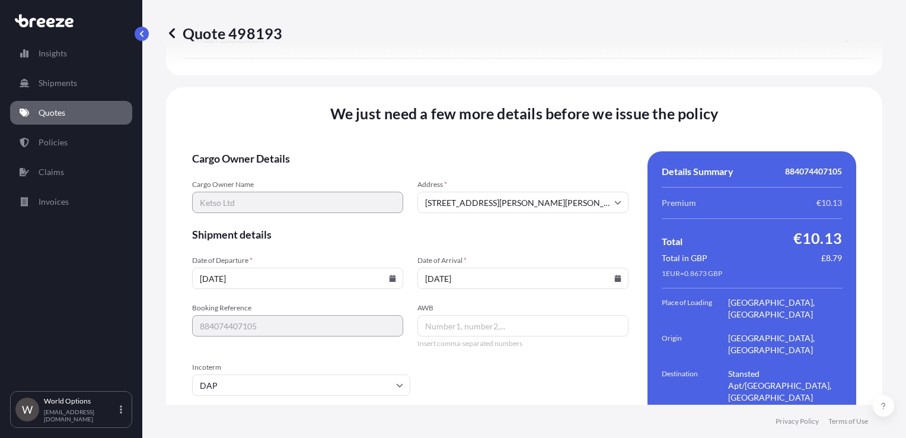
scroll to position [1700, 0]
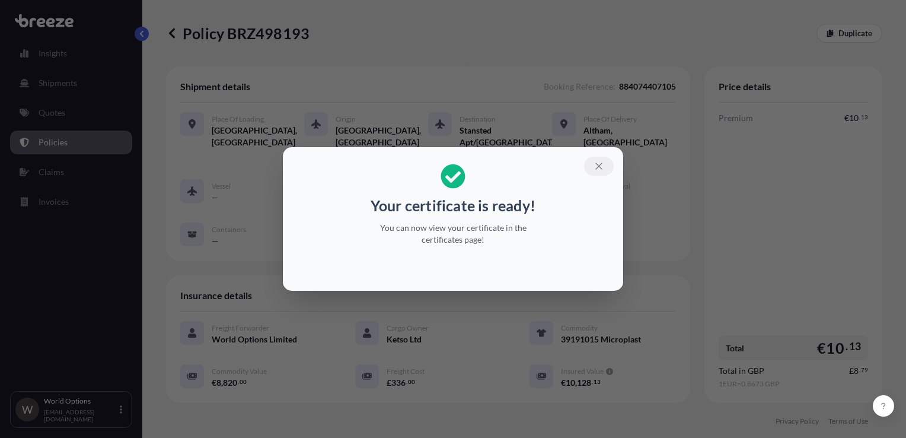
click at [597, 168] on icon "button" at bounding box center [598, 165] width 7 height 7
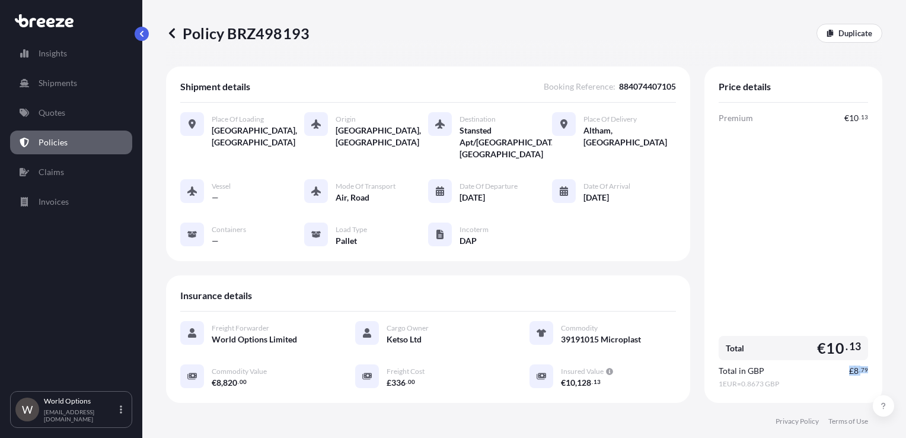
drag, startPoint x: 842, startPoint y: 359, endPoint x: 863, endPoint y: 359, distance: 21.4
click at [863, 359] on div "Price details Premium € 10 . 13 Total € 10 . 13 Total in GBP £ 8 . 79 1 EUR = 0…" at bounding box center [793, 234] width 178 height 336
copy span "£ 8 . 79"
click at [272, 34] on p "Policy BRZ498193" at bounding box center [237, 33] width 143 height 19
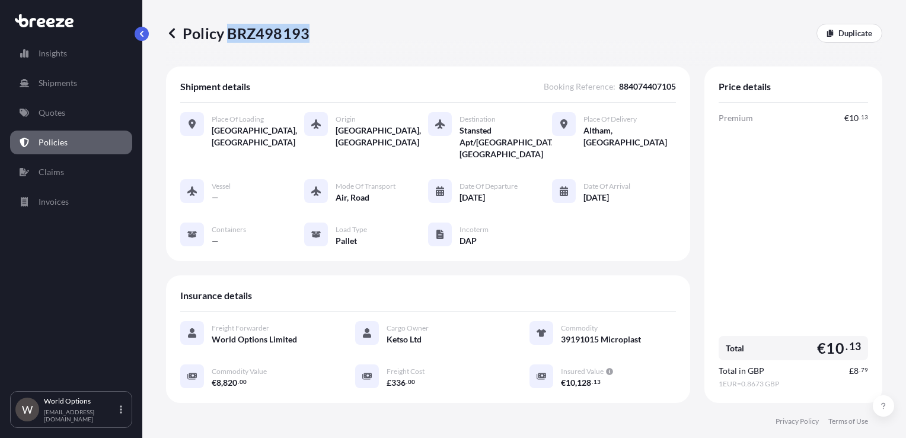
copy p "BRZ498193"
